Goal: Navigation & Orientation: Find specific page/section

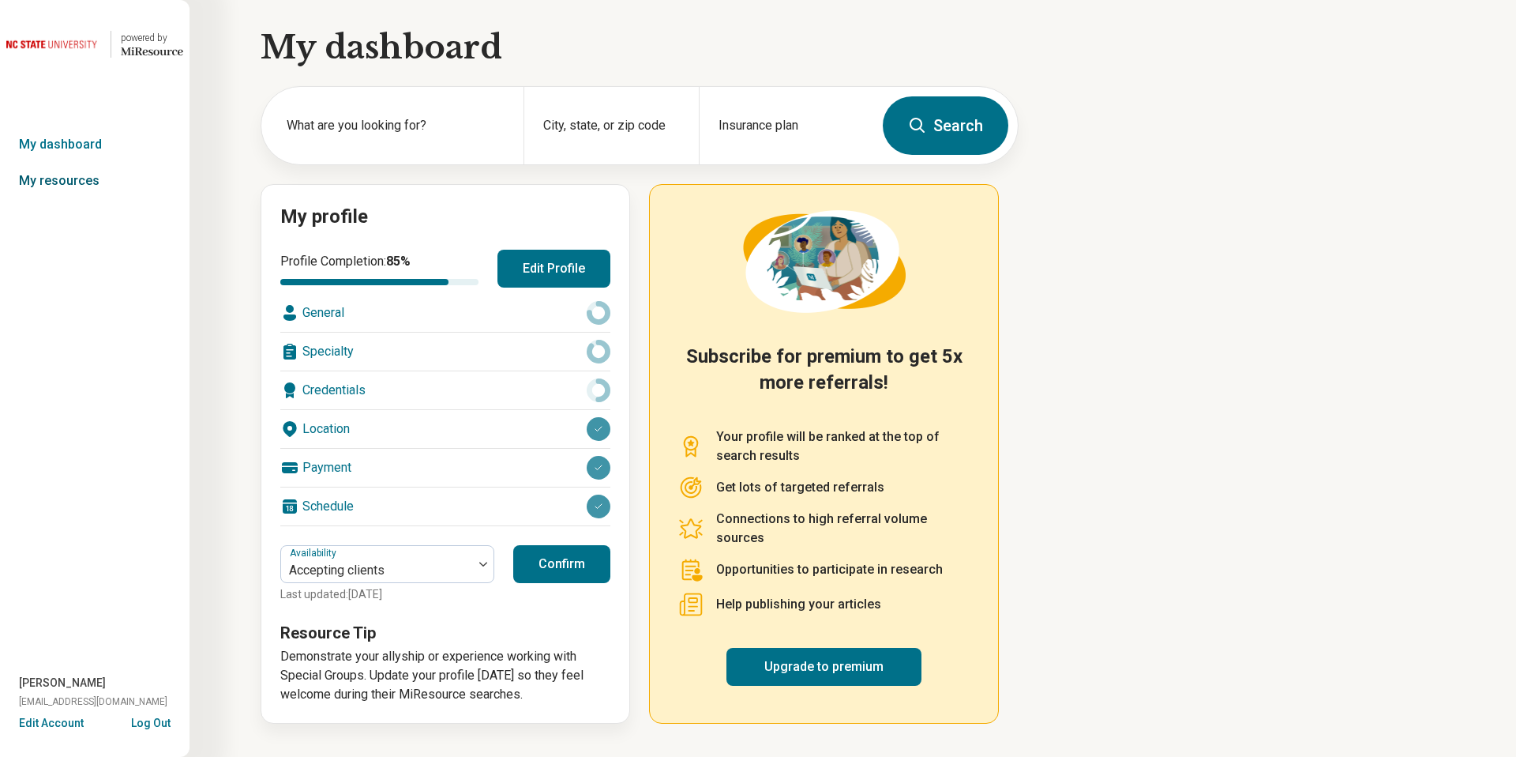
click at [63, 184] on link "My resources" at bounding box center [95, 181] width 190 height 36
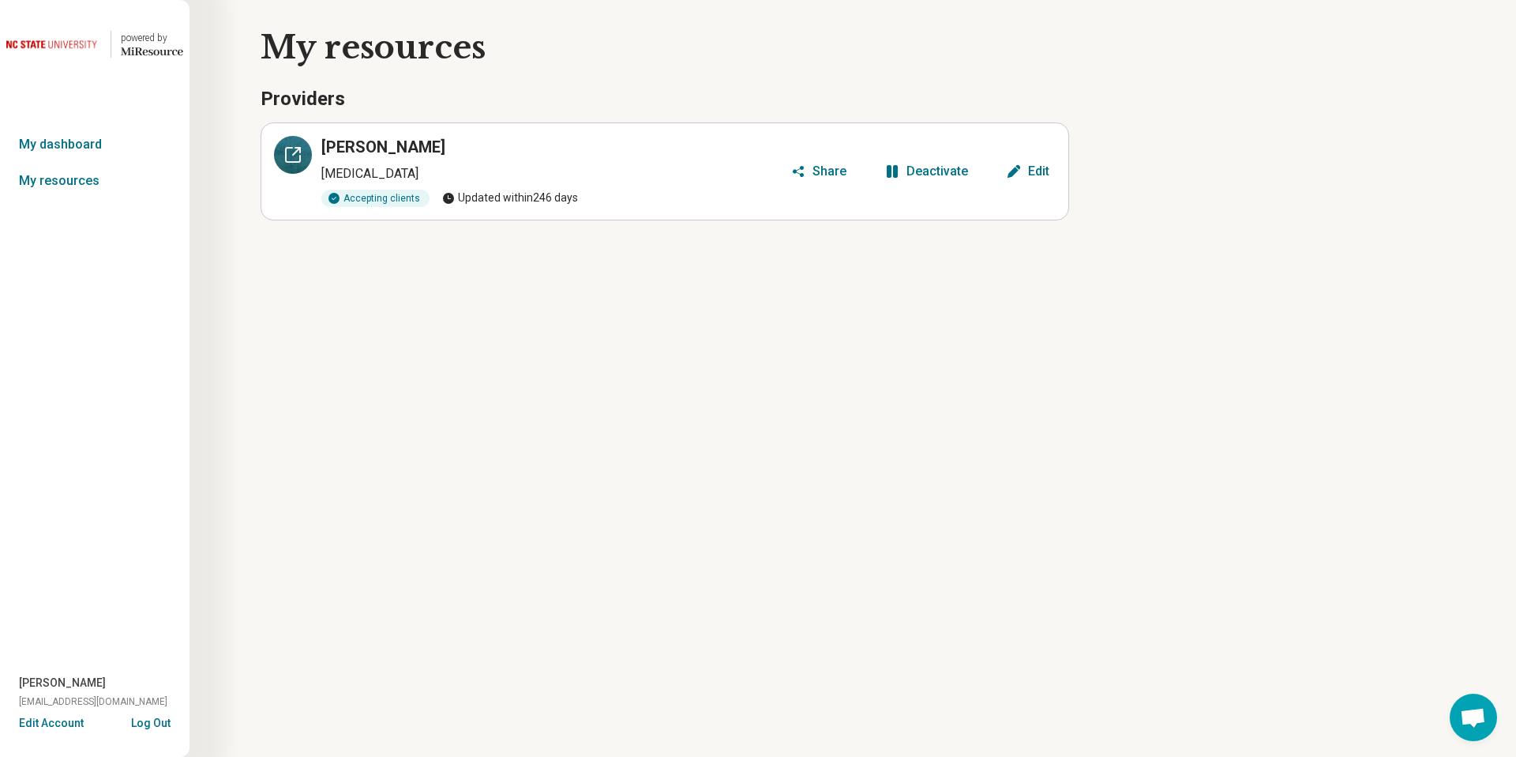
click at [288, 167] on div at bounding box center [293, 155] width 38 height 38
click at [101, 143] on link "My dashboard" at bounding box center [95, 144] width 190 height 36
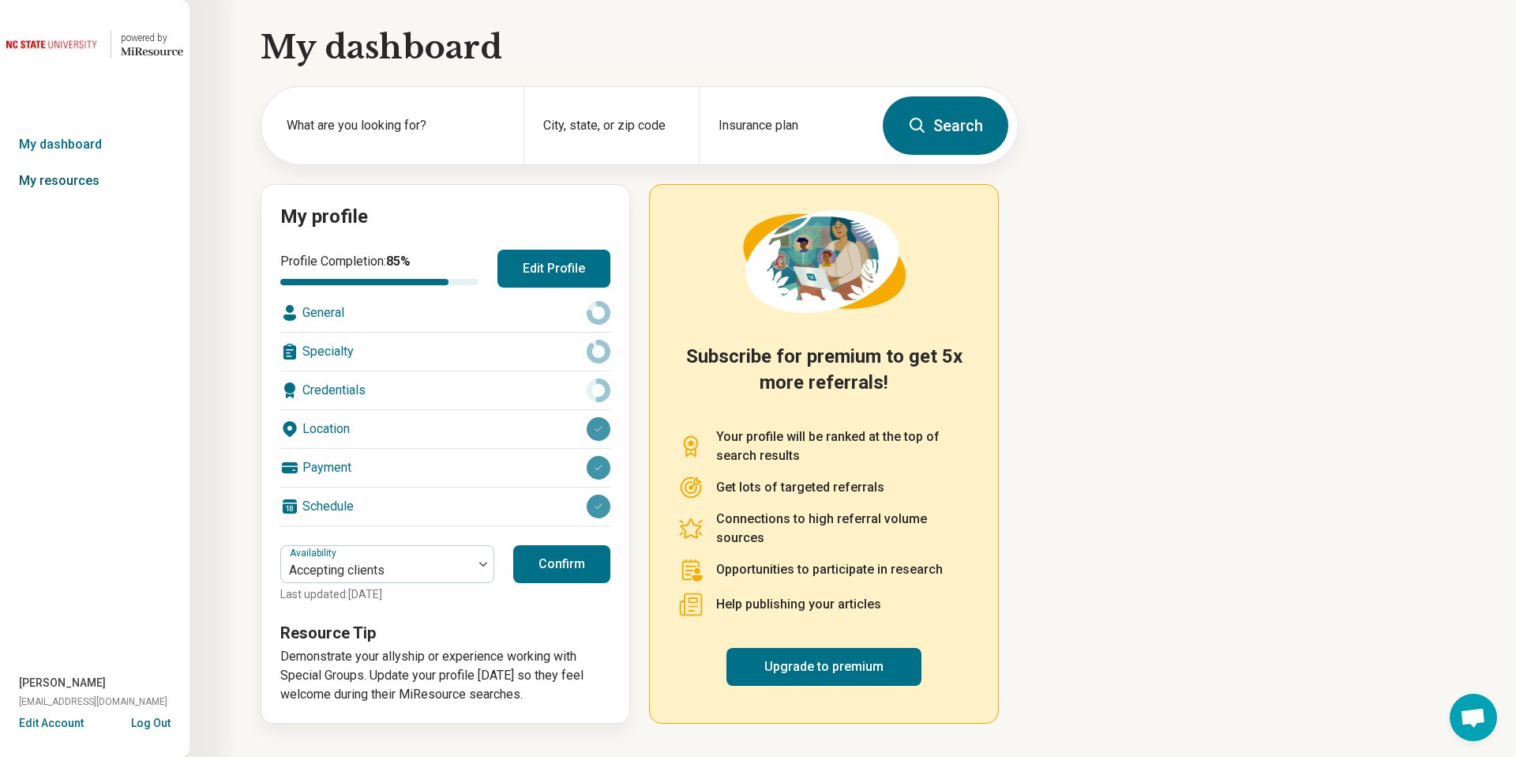
click at [85, 177] on link "My resources" at bounding box center [95, 181] width 190 height 36
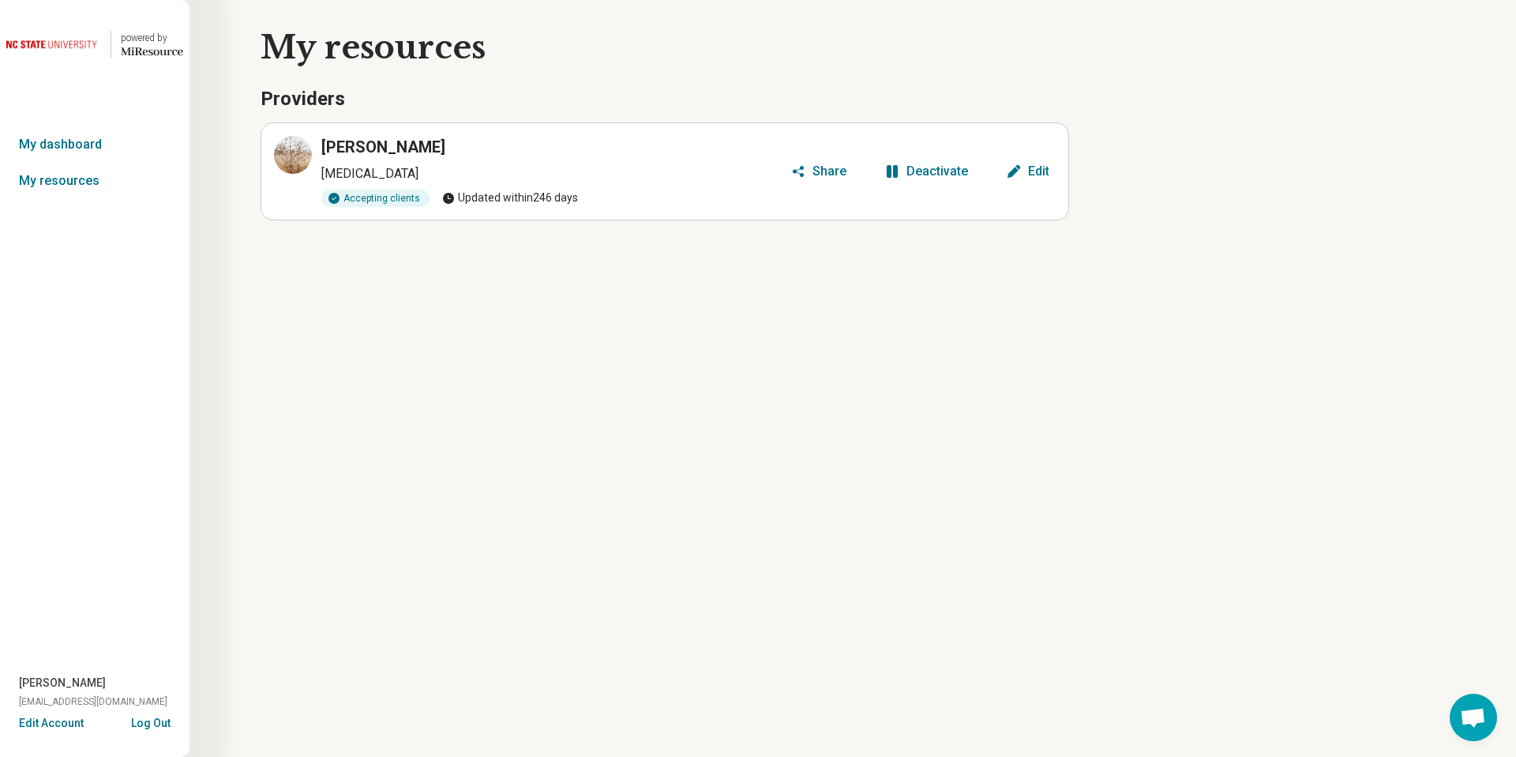
click at [48, 731] on div "powered by Miresource logo My dashboard My resources Jen Verhagen jverhagen@adh…" at bounding box center [95, 378] width 190 height 757
click at [51, 725] on button "Edit Account" at bounding box center [51, 723] width 65 height 17
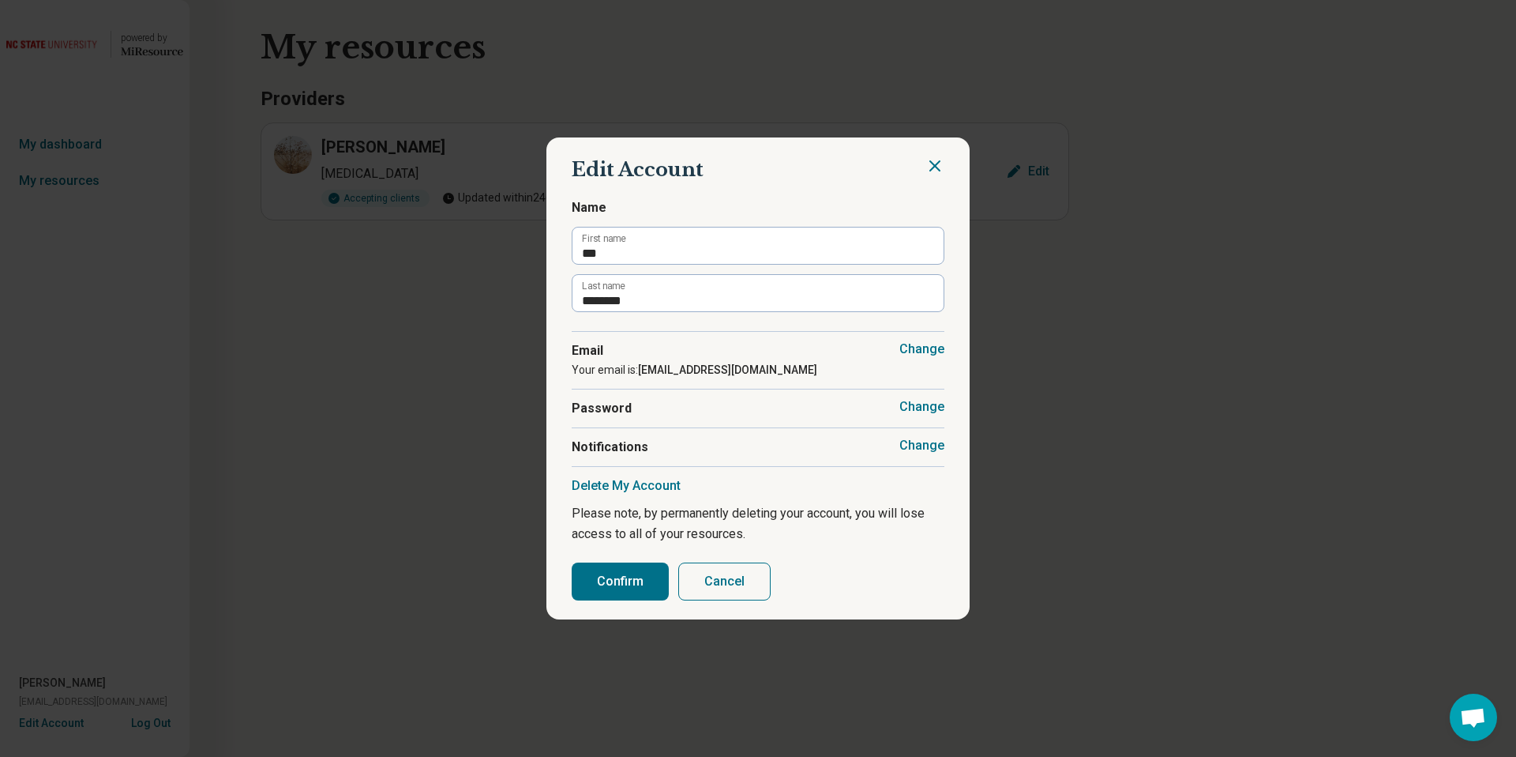
click at [922, 452] on button "Change" at bounding box center [922, 446] width 45 height 16
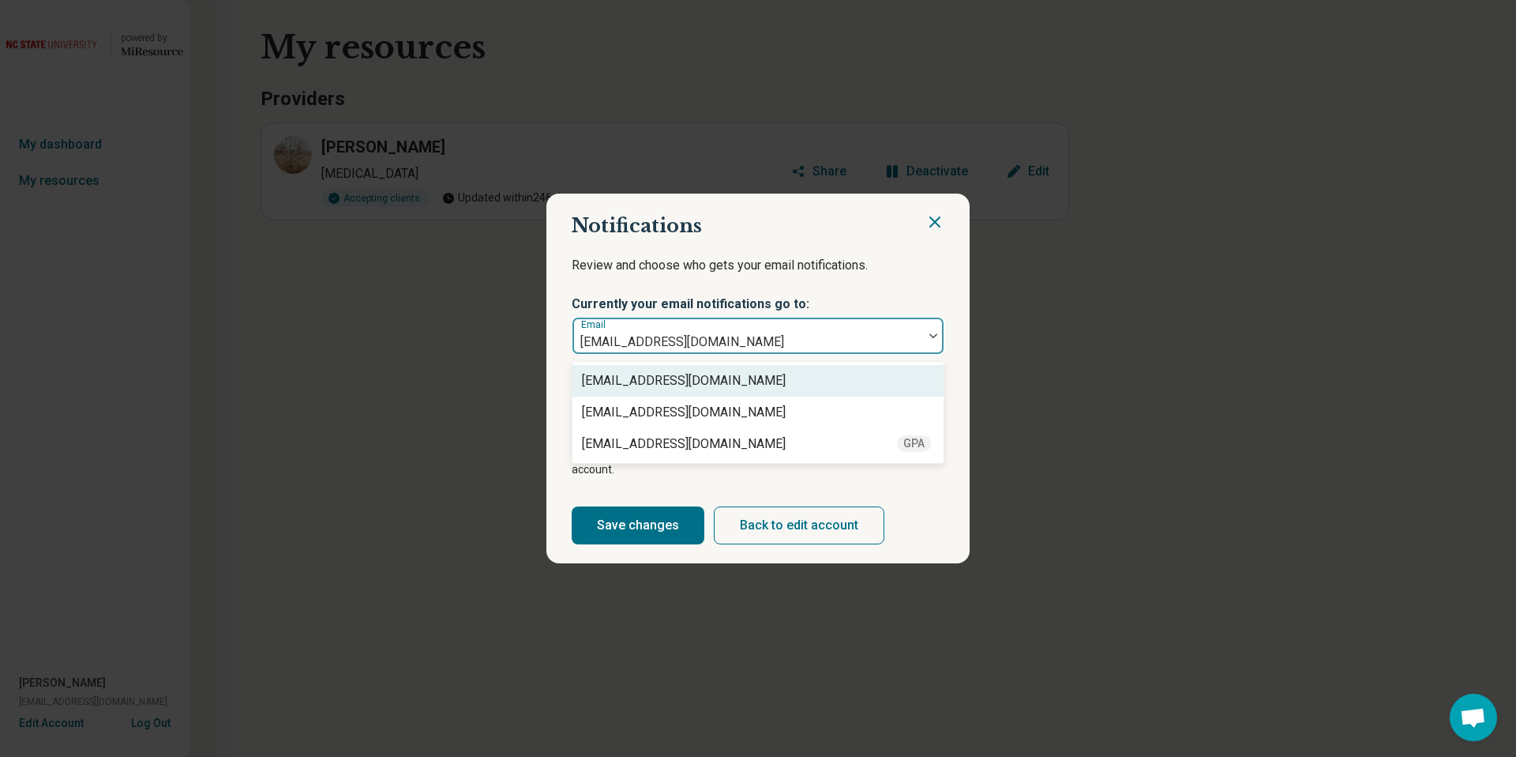
click at [900, 349] on div at bounding box center [748, 342] width 338 height 22
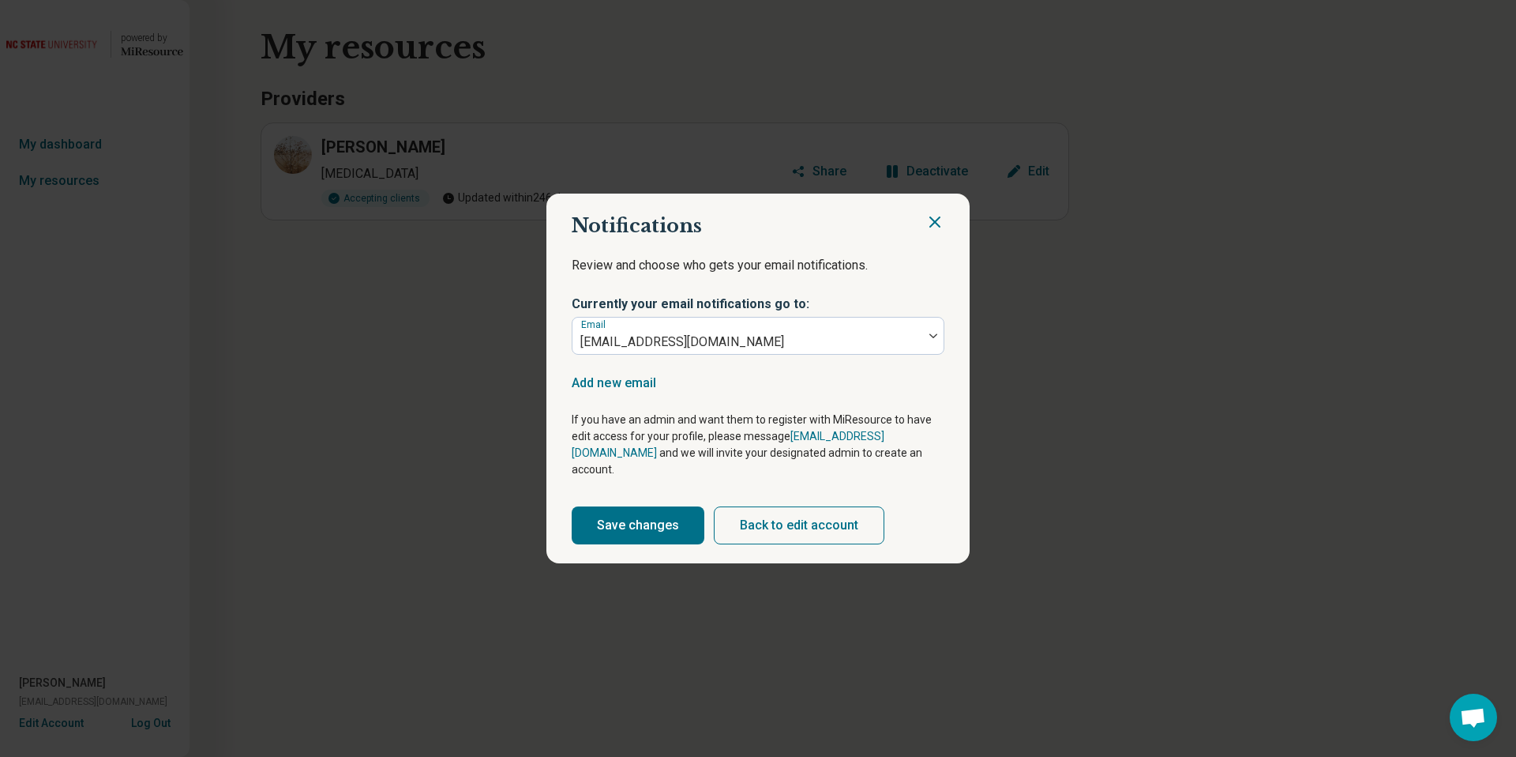
click at [937, 230] on icon "Close" at bounding box center [935, 221] width 19 height 19
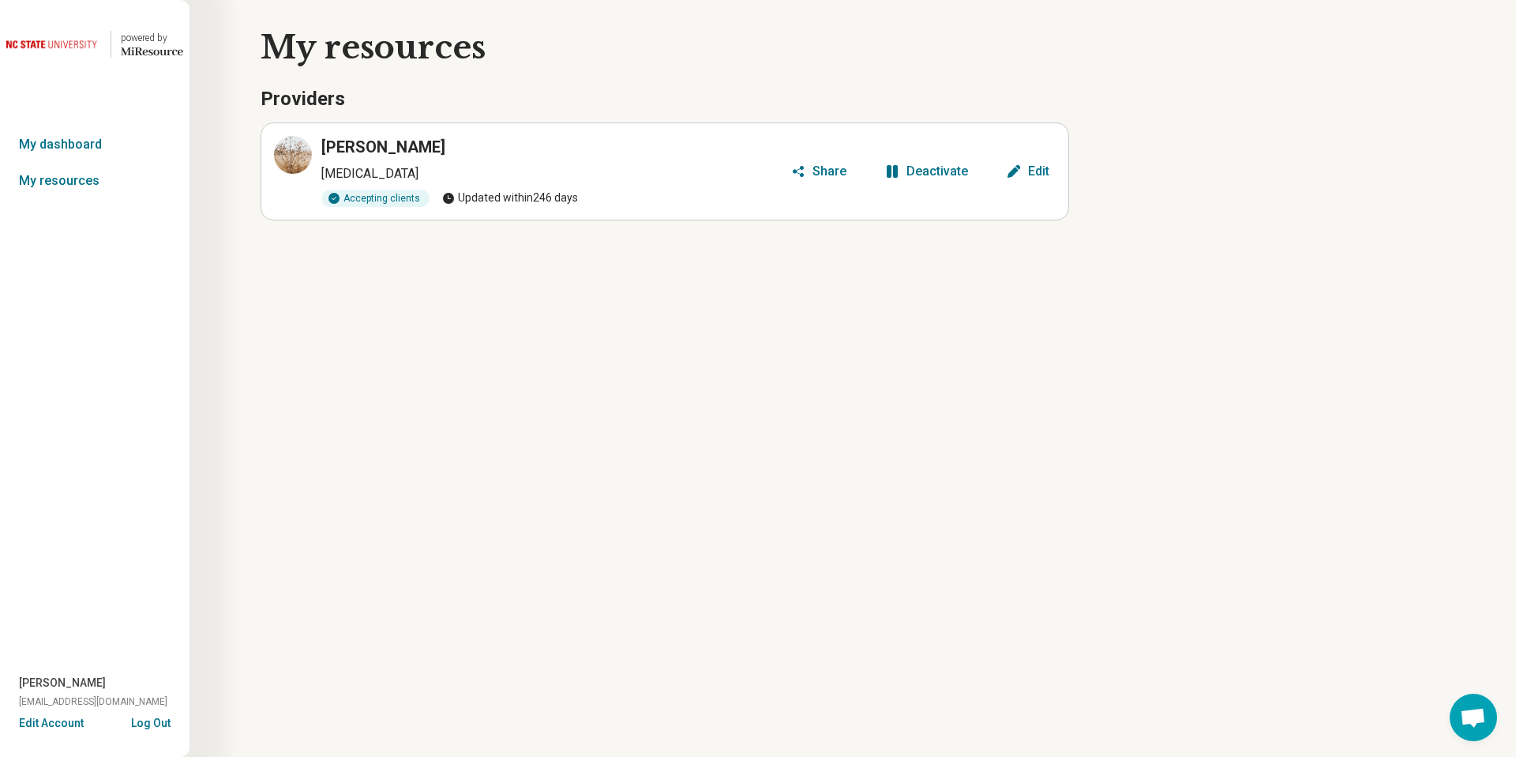
click at [156, 726] on button "Log Out" at bounding box center [150, 721] width 39 height 13
